Goal: Information Seeking & Learning: Check status

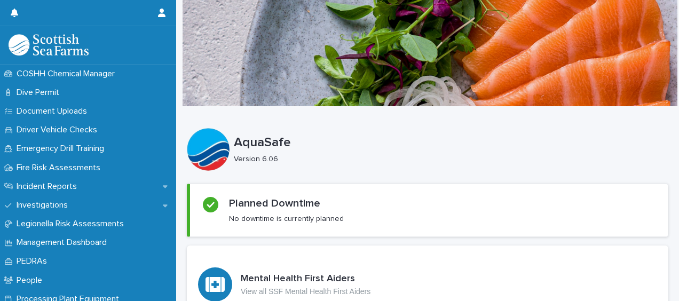
scroll to position [349, 0]
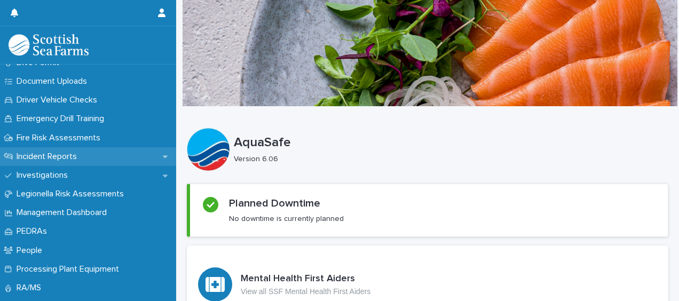
click at [115, 152] on div "Incident Reports" at bounding box center [88, 156] width 176 height 19
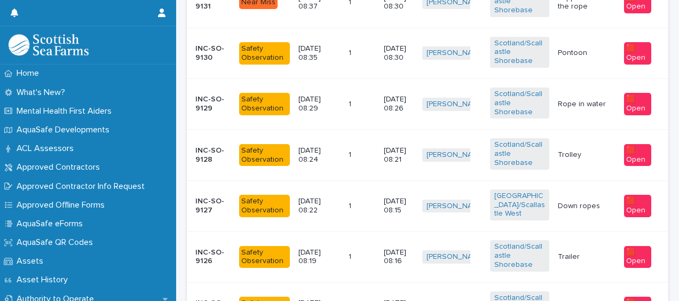
scroll to position [634, 0]
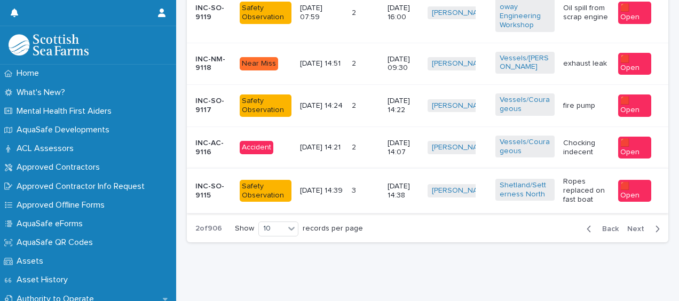
scroll to position [701, 0]
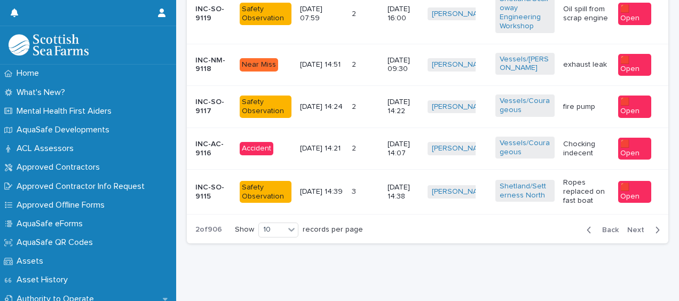
click at [632, 232] on span "Next" at bounding box center [638, 229] width 23 height 7
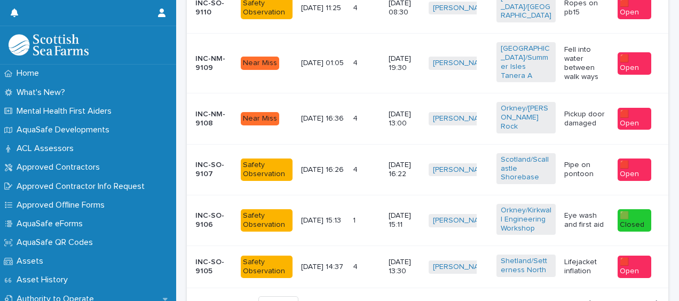
click at [601, 300] on span "Back" at bounding box center [606, 303] width 23 height 7
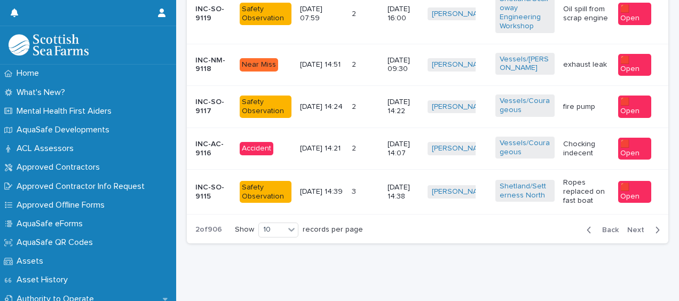
click at [582, 153] on p "Chocking indecent" at bounding box center [586, 149] width 46 height 18
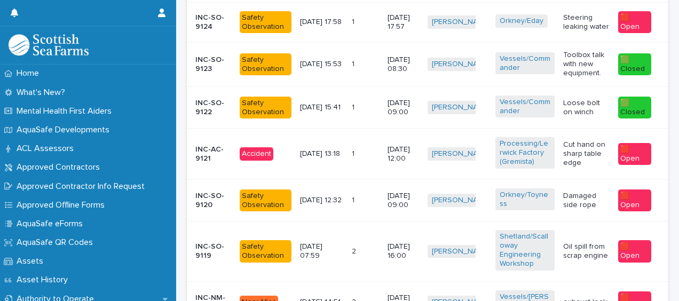
scroll to position [717, 0]
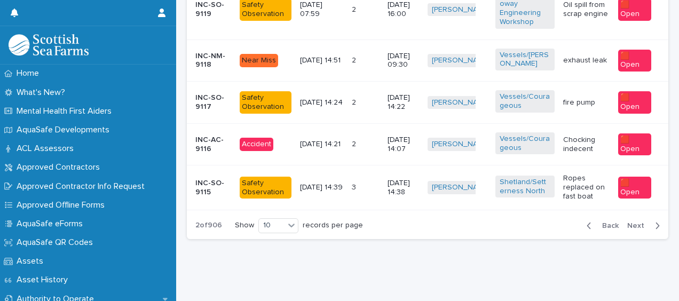
drag, startPoint x: 593, startPoint y: 222, endPoint x: 678, endPoint y: 254, distance: 90.7
click at [593, 221] on button "Back" at bounding box center [600, 226] width 45 height 10
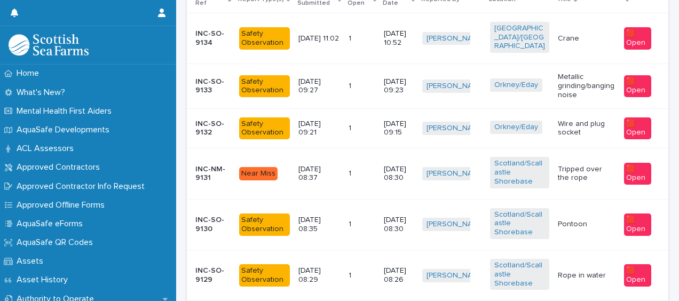
scroll to position [186, 0]
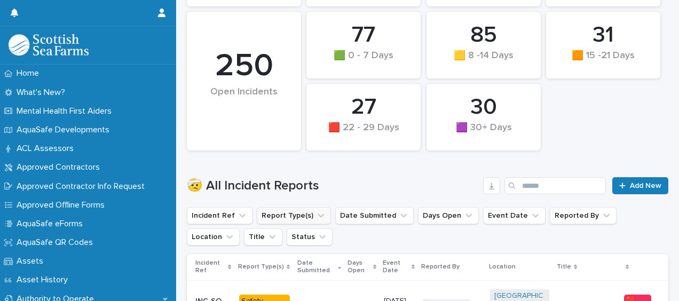
click at [284, 214] on button "Report Type(s)" at bounding box center [294, 215] width 74 height 17
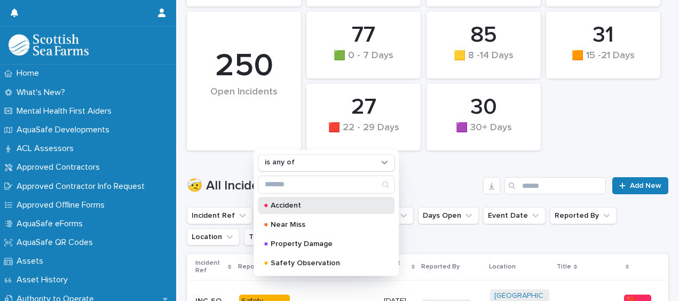
click at [289, 202] on p "Accident" at bounding box center [323, 205] width 107 height 7
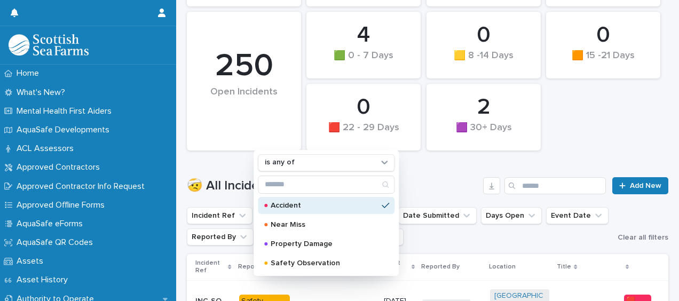
click at [436, 173] on div "🤕 All Incident Reports Add New" at bounding box center [427, 181] width 481 height 51
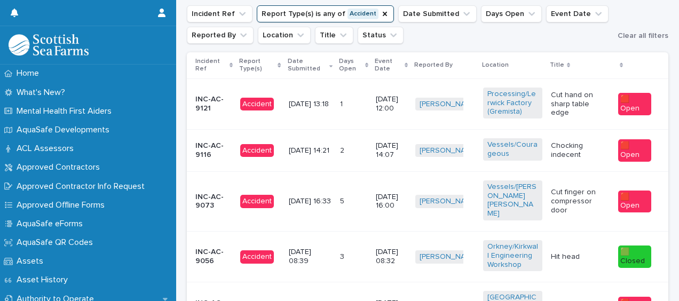
scroll to position [386, 0]
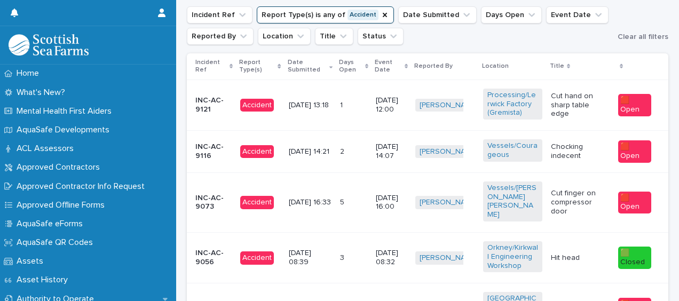
click at [567, 114] on p "Cut hand on sharp table edge" at bounding box center [580, 105] width 59 height 27
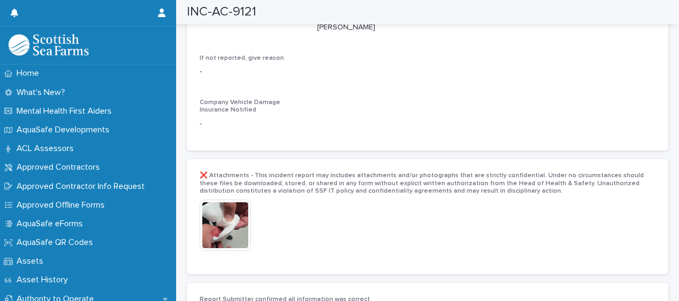
scroll to position [2310, 0]
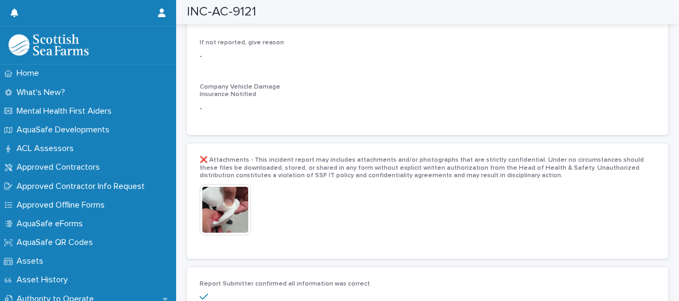
click at [234, 184] on img at bounding box center [225, 209] width 51 height 51
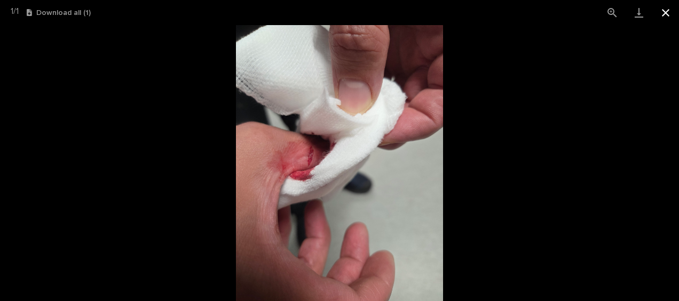
click at [666, 17] on button "Close gallery" at bounding box center [665, 12] width 27 height 25
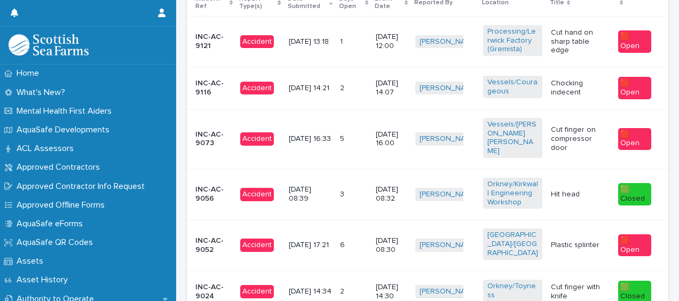
scroll to position [451, 0]
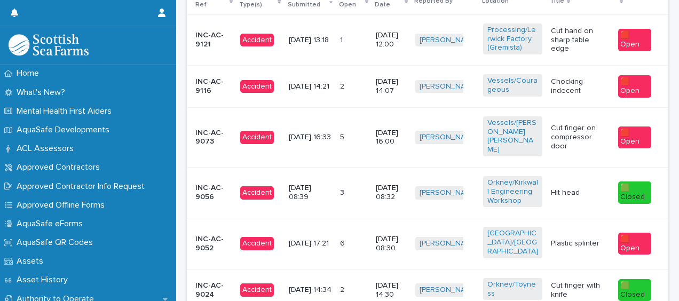
click at [591, 141] on p "Cut finger on compressor door" at bounding box center [580, 137] width 59 height 27
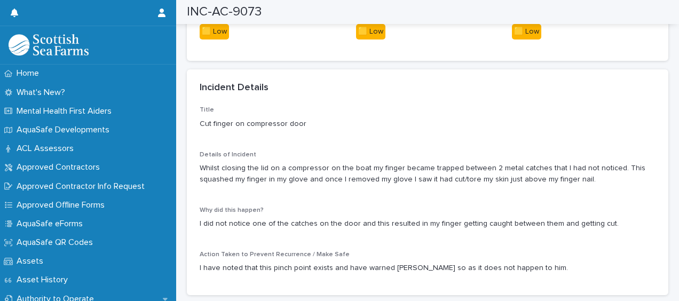
scroll to position [815, 0]
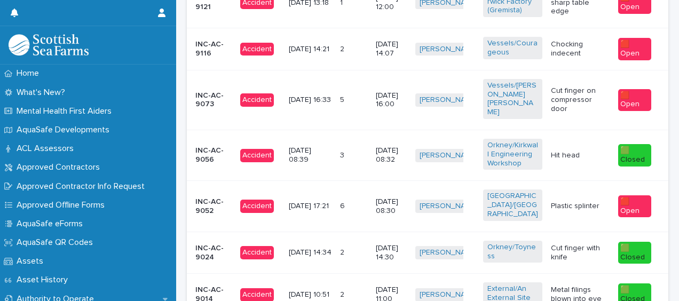
scroll to position [481, 0]
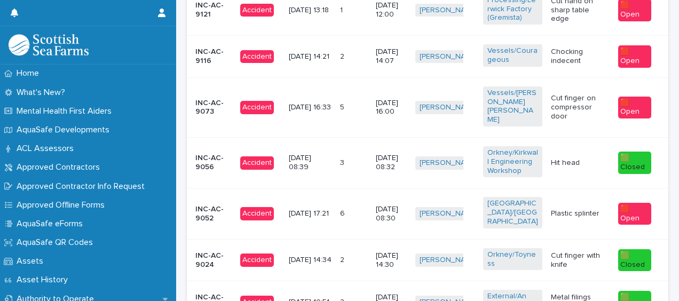
click at [594, 159] on td "Hit head" at bounding box center [579, 162] width 67 height 51
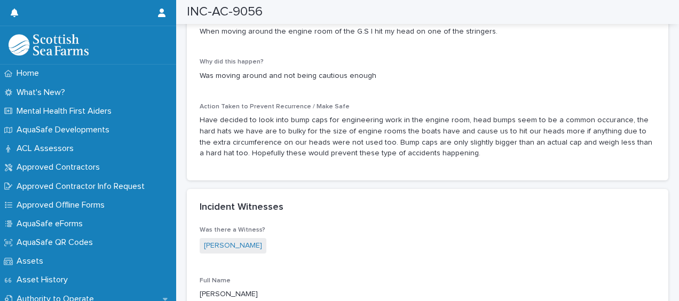
scroll to position [978, 0]
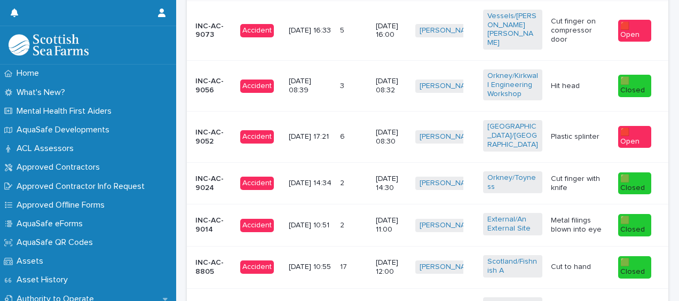
scroll to position [560, 0]
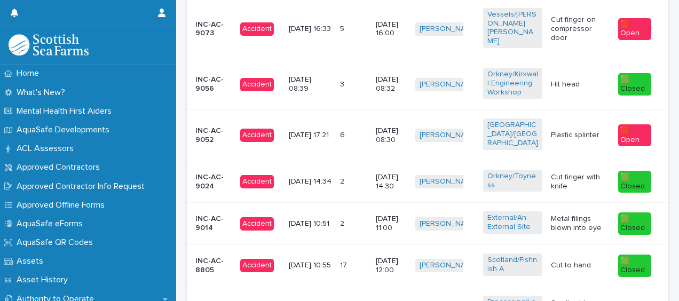
click at [574, 126] on div "Plastic splinter" at bounding box center [580, 135] width 59 height 18
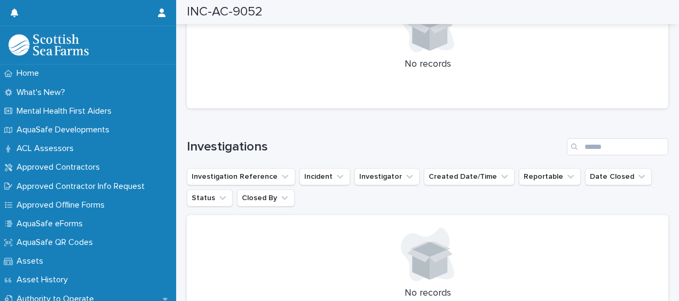
scroll to position [2537, 0]
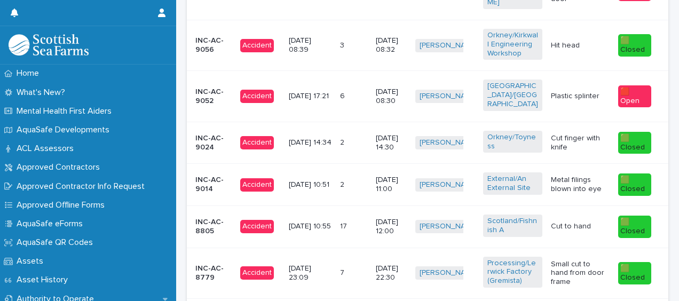
scroll to position [608, 0]
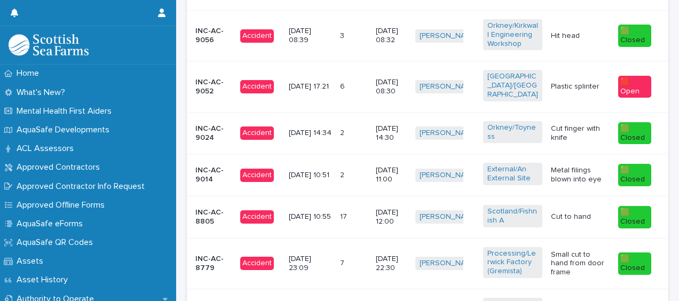
click at [591, 124] on p "Cut finger with knife" at bounding box center [580, 133] width 59 height 18
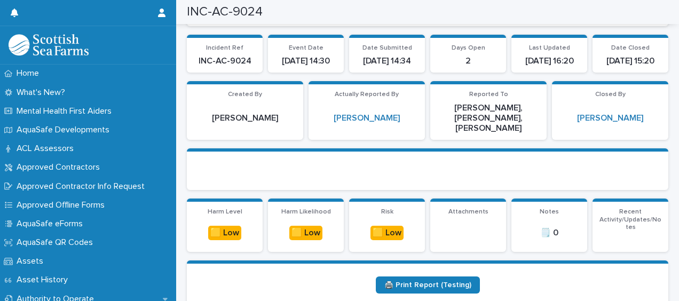
scroll to position [117, 0]
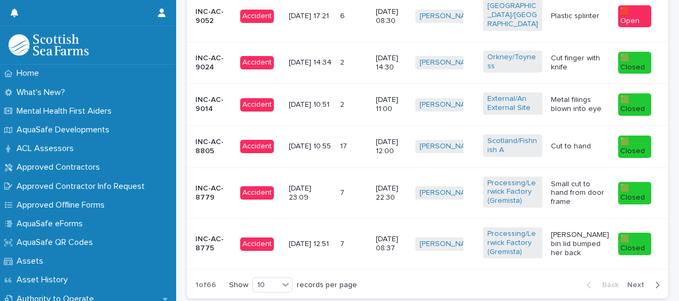
scroll to position [677, 0]
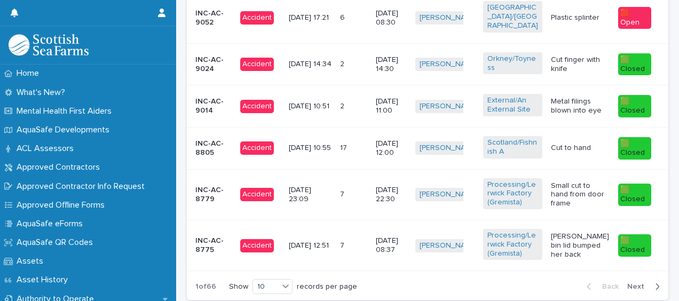
click at [578, 139] on div "Cut to hand" at bounding box center [580, 148] width 59 height 18
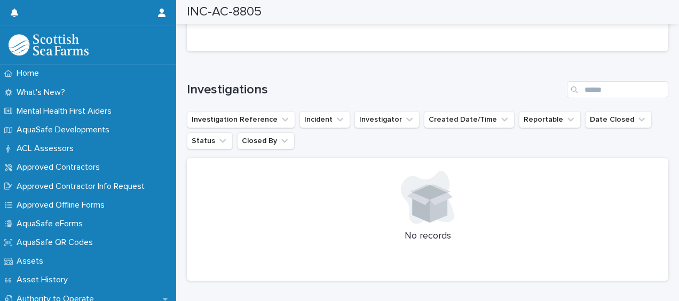
scroll to position [1293, 0]
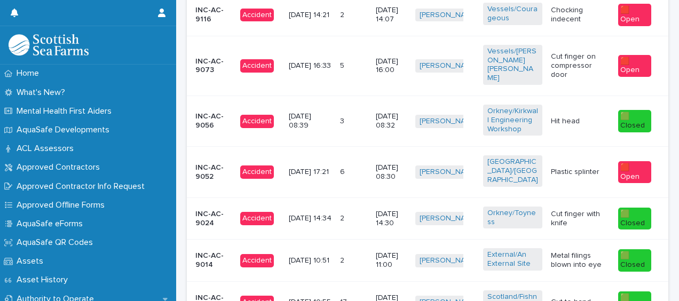
scroll to position [734, 0]
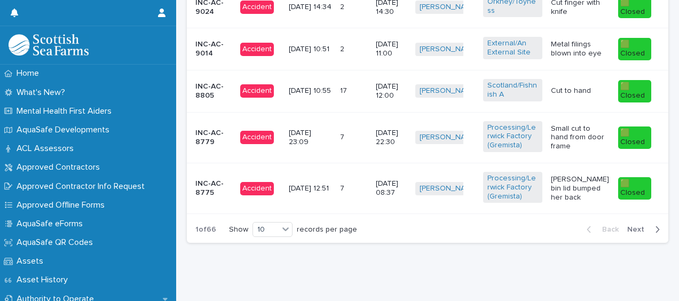
click at [627, 226] on span "Next" at bounding box center [638, 229] width 23 height 7
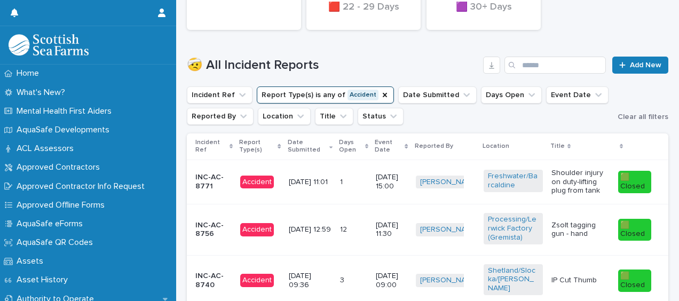
scroll to position [309, 0]
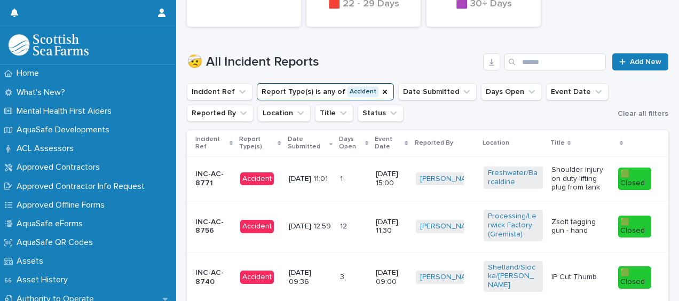
click at [571, 192] on p "Shoulder injury on duty-lifting plug from tank" at bounding box center [580, 178] width 58 height 27
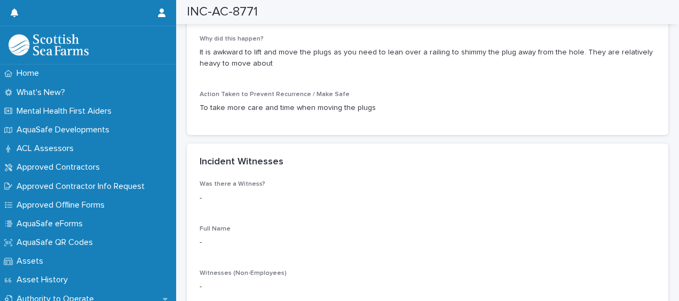
scroll to position [993, 0]
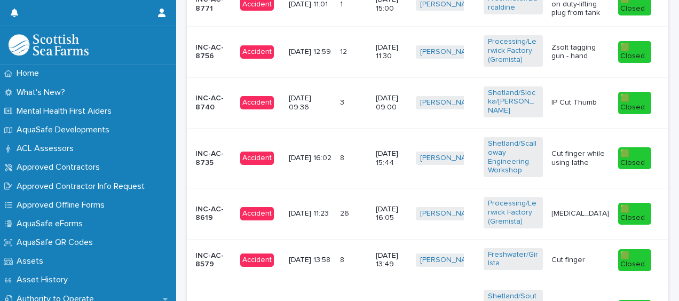
scroll to position [488, 0]
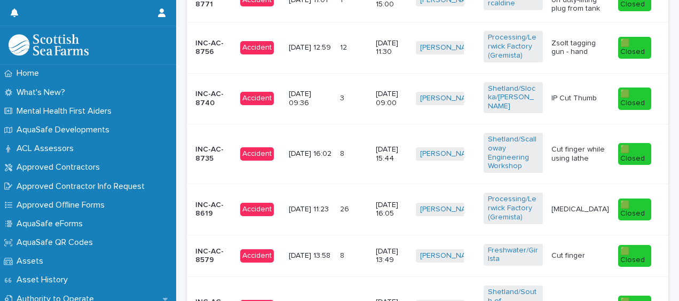
click at [580, 57] on p "Zsolt tagging gun - hand" at bounding box center [580, 48] width 58 height 18
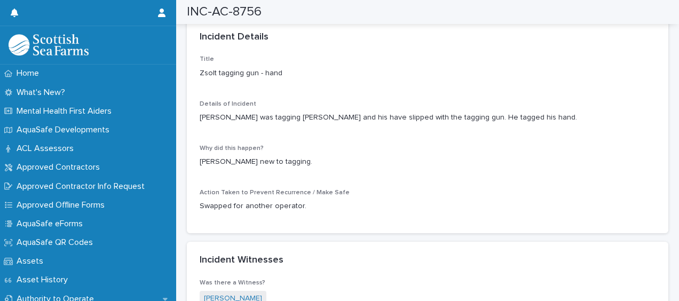
scroll to position [943, 0]
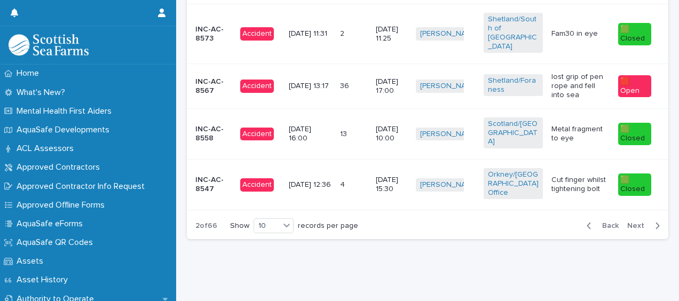
scroll to position [8, 0]
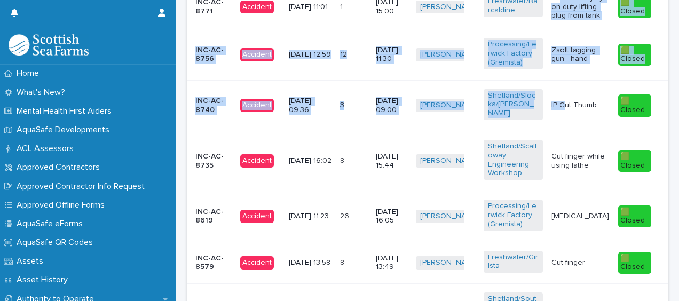
click at [569, 0] on html "Home What's New? Mental Health First Aiders AquaSafe Developments ACL Assessors…" at bounding box center [339, 150] width 679 height 301
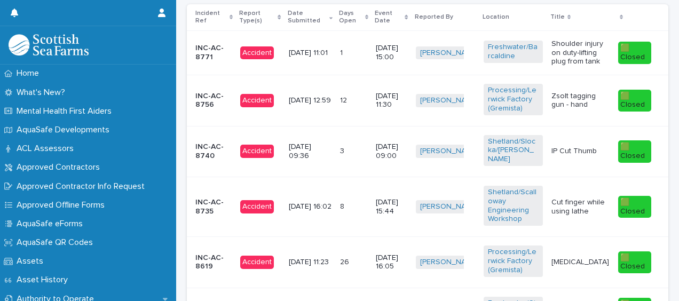
drag, startPoint x: 569, startPoint y: -31, endPoint x: 581, endPoint y: 153, distance: 184.5
click at [581, 153] on div "IP Cut Thumb" at bounding box center [580, 151] width 58 height 18
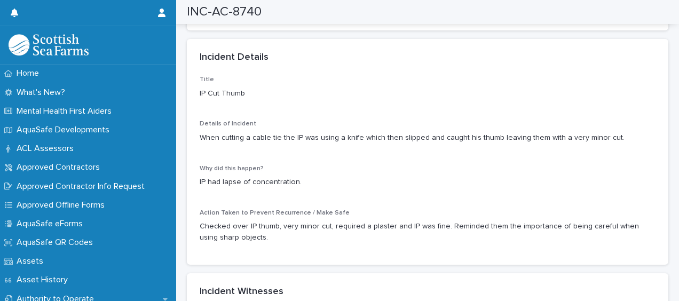
scroll to position [910, 0]
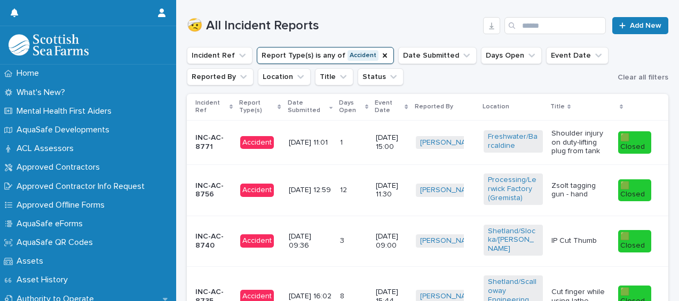
scroll to position [591, 0]
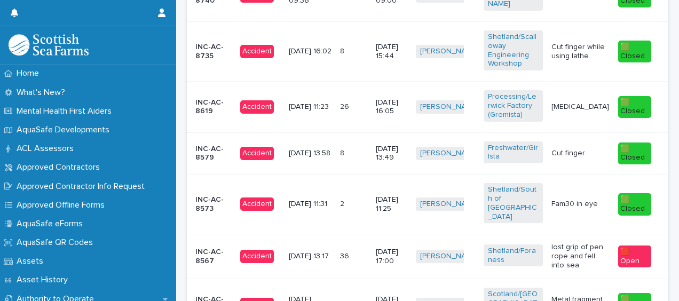
click at [589, 116] on div "[MEDICAL_DATA]" at bounding box center [580, 107] width 58 height 18
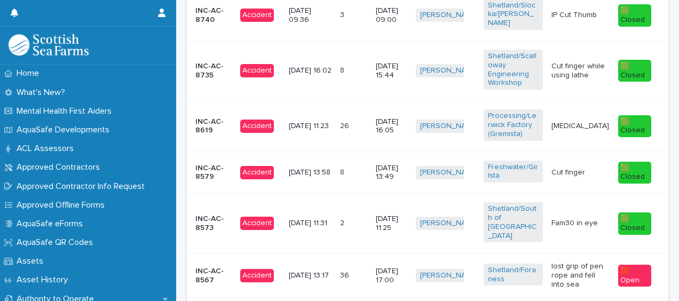
scroll to position [570, 0]
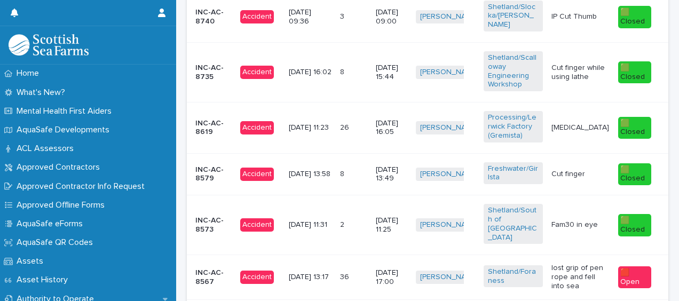
click at [590, 82] on p "Cut finger while using lathe" at bounding box center [580, 72] width 58 height 18
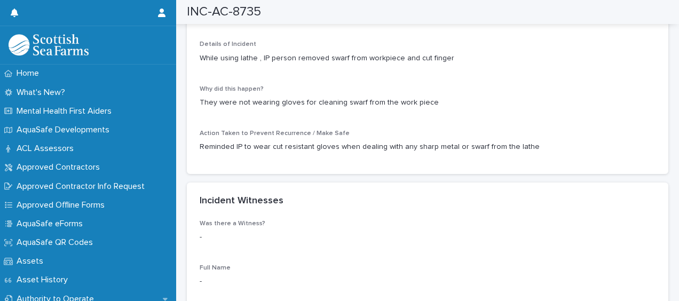
scroll to position [915, 0]
